Goal: Information Seeking & Learning: Learn about a topic

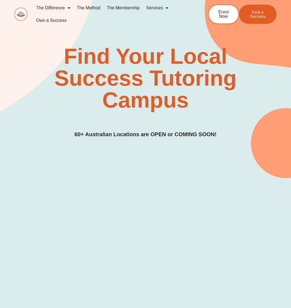
click at [123, 8] on link "The Membership" at bounding box center [122, 8] width 39 height 13
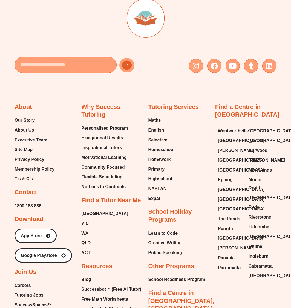
scroll to position [1205, 0]
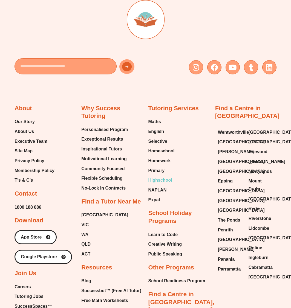
click at [157, 180] on span "Highschool" at bounding box center [160, 180] width 24 height 8
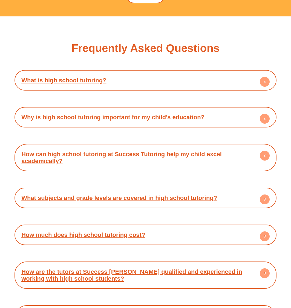
scroll to position [2540, 0]
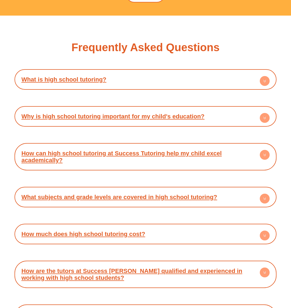
click at [266, 194] on circle at bounding box center [265, 199] width 10 height 10
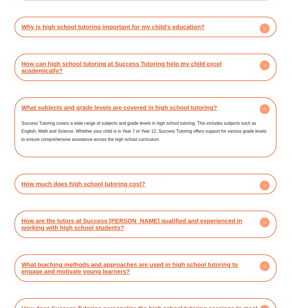
scroll to position [2631, 0]
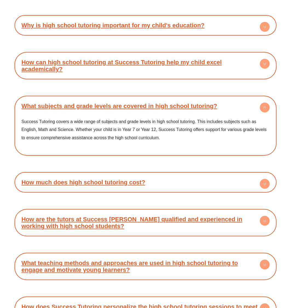
click at [263, 179] on circle at bounding box center [265, 184] width 10 height 10
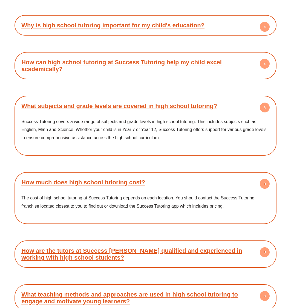
click at [265, 179] on circle at bounding box center [265, 184] width 10 height 10
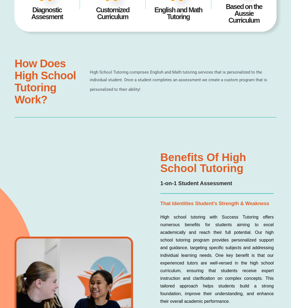
scroll to position [0, 0]
